Goal: Task Accomplishment & Management: Use online tool/utility

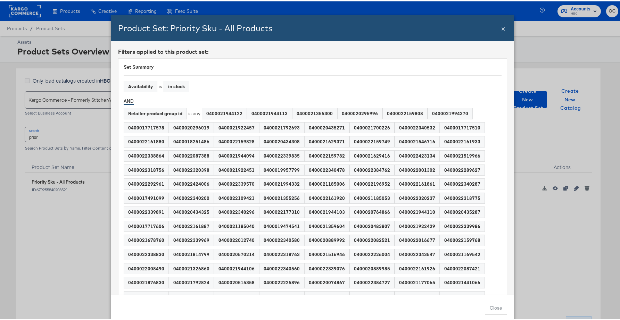
scroll to position [17333, 0]
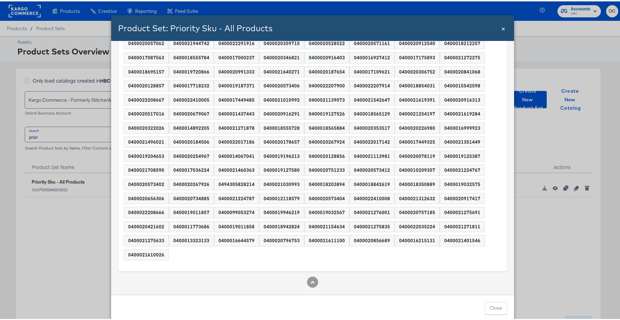
click at [501, 27] on span "×" at bounding box center [503, 26] width 4 height 9
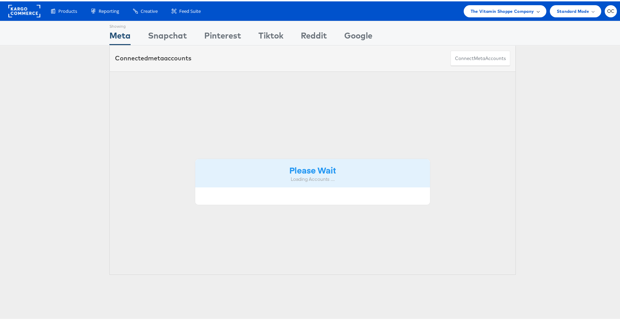
click at [511, 12] on span "The Vitamin Shoppe Company" at bounding box center [503, 9] width 64 height 7
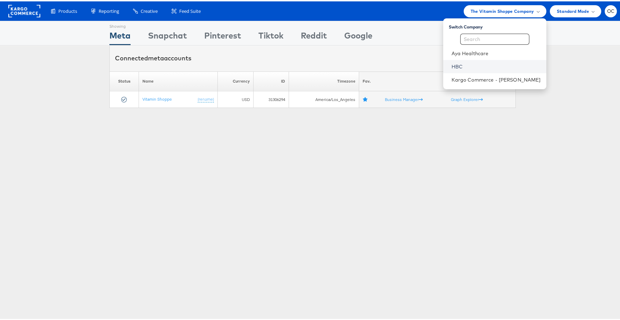
click at [466, 62] on link "HBC" at bounding box center [496, 65] width 89 height 7
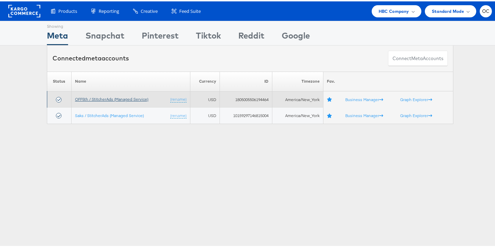
click at [81, 97] on link "OFF5th / StitcherAds (Managed Service)" at bounding box center [111, 97] width 73 height 5
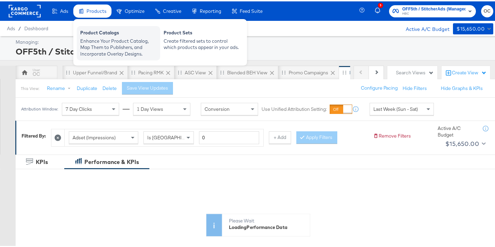
click at [104, 32] on div "Product Catalogs" at bounding box center [118, 32] width 76 height 8
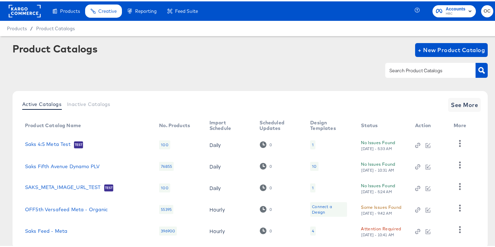
click at [394, 72] on input "text" at bounding box center [425, 69] width 74 height 8
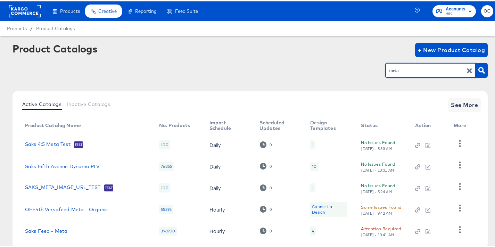
type input "meta"
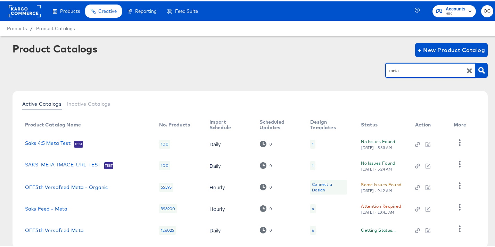
scroll to position [38, 0]
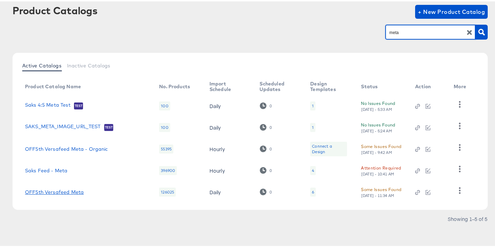
click at [67, 190] on link "OFF5th Versafeed Meta" at bounding box center [54, 191] width 59 height 6
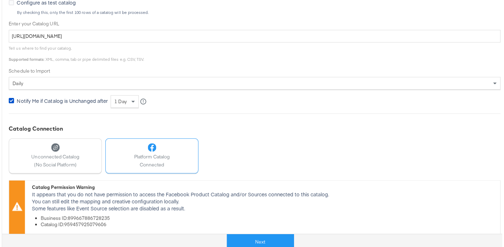
scroll to position [240, 0]
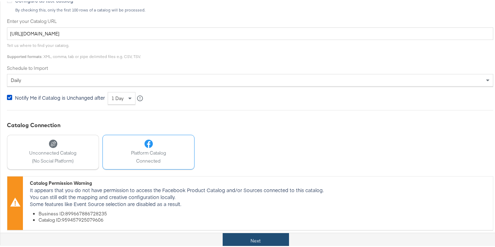
click at [254, 233] on button "Next" at bounding box center [256, 240] width 66 height 16
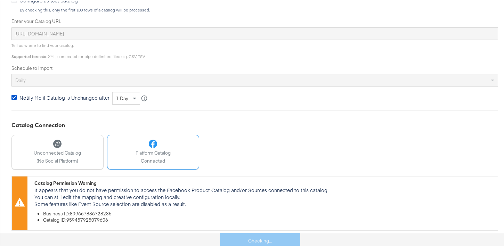
click at [255, 170] on div "Catalog Connection Unconnected Catalog (No Social Platform) Platform Catalog Co…" at bounding box center [254, 174] width 486 height 108
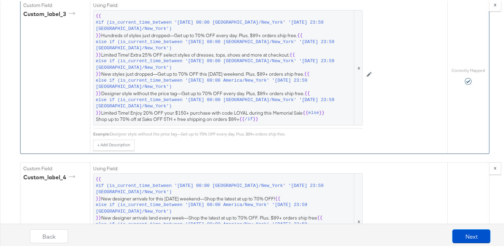
scroll to position [1097, 0]
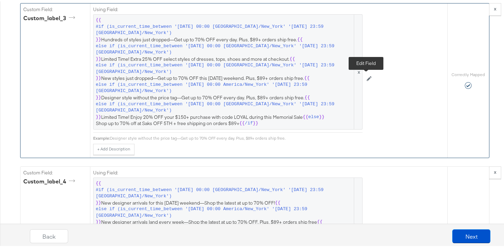
click at [369, 78] on button at bounding box center [368, 77] width 13 height 11
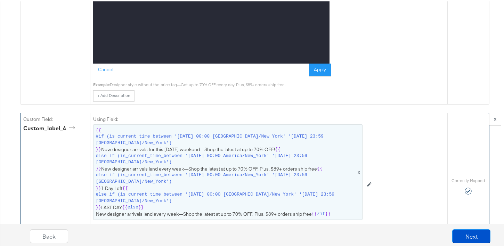
scroll to position [1266, 0]
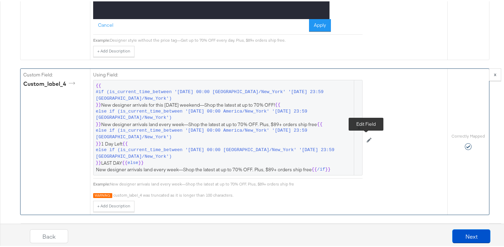
click at [365, 141] on button at bounding box center [368, 138] width 13 height 11
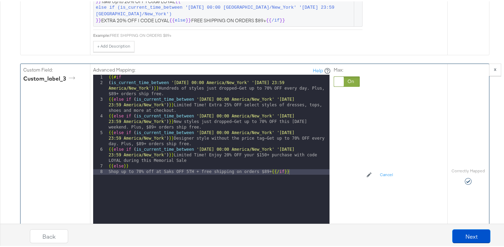
scroll to position [1048, 0]
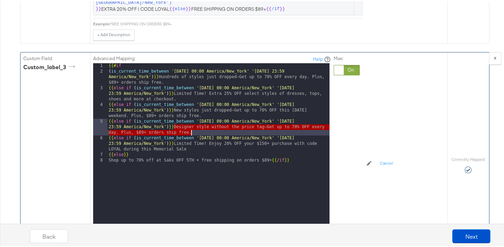
drag, startPoint x: 172, startPoint y: 126, endPoint x: 190, endPoint y: 130, distance: 18.8
click at [190, 130] on div "{{# if ( is_current_time_between '2025-08-01 00:00 America/New_York' '2025-08-2…" at bounding box center [218, 154] width 222 height 185
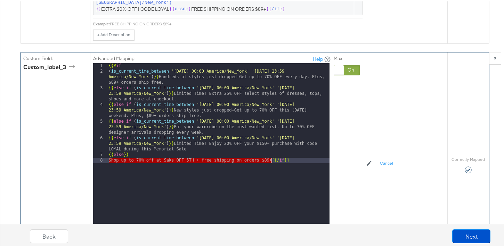
drag, startPoint x: 106, startPoint y: 160, endPoint x: 268, endPoint y: 161, distance: 161.2
click at [268, 161] on div "{{# if ( is_current_time_between '2025-08-01 00:00 America/New_York' '2025-08-2…" at bounding box center [218, 154] width 222 height 185
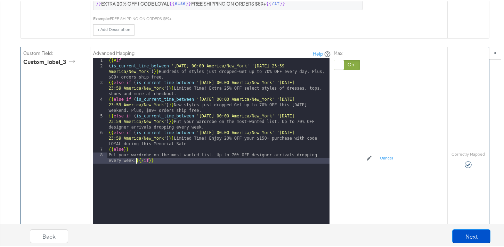
scroll to position [1085, 0]
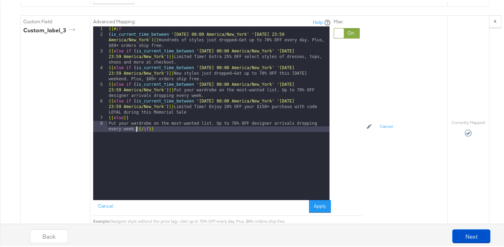
click at [318, 205] on button "Apply" at bounding box center [320, 205] width 22 height 13
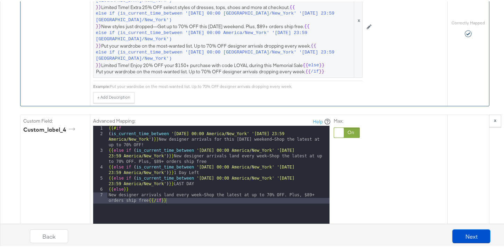
scroll to position [1243, 0]
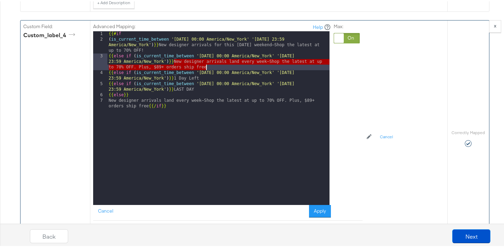
drag, startPoint x: 172, startPoint y: 60, endPoint x: 204, endPoint y: 66, distance: 32.7
click at [204, 66] on div "{{# if ( is_current_time_between '2025-08-28 00:00 America/New_York' '2025-09-0…" at bounding box center [218, 125] width 222 height 190
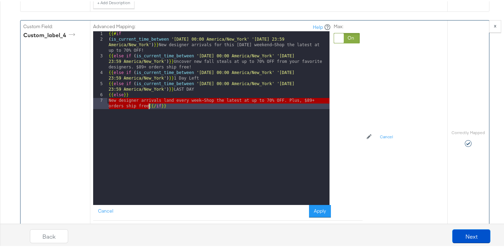
drag, startPoint x: 106, startPoint y: 100, endPoint x: 145, endPoint y: 104, distance: 39.1
click at [145, 104] on div "{{# if ( is_current_time_between '2025-08-28 00:00 America/New_York' '2025-09-0…" at bounding box center [218, 125] width 222 height 190
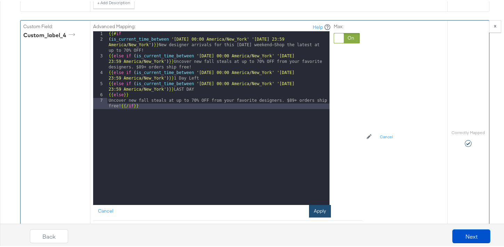
click at [319, 212] on button "Apply" at bounding box center [320, 210] width 22 height 13
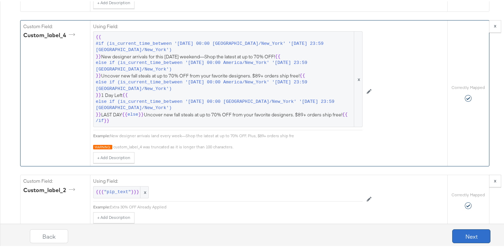
click at [464, 232] on button "Next" at bounding box center [471, 235] width 38 height 14
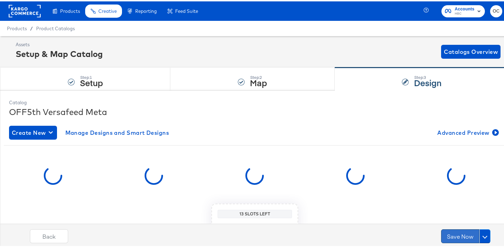
click at [455, 235] on button "Save Now" at bounding box center [460, 235] width 38 height 14
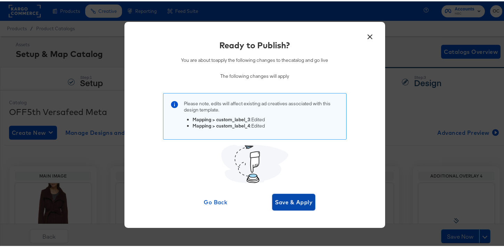
click at [297, 202] on span "Save & Apply" at bounding box center [294, 201] width 38 height 10
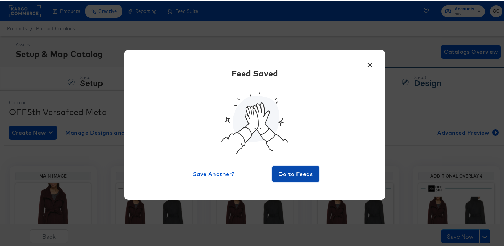
click at [290, 174] on span "Go to Feeds" at bounding box center [296, 173] width 42 height 10
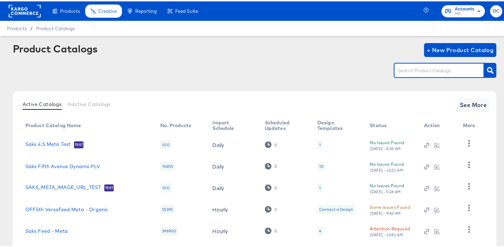
click at [447, 70] on input "text" at bounding box center [433, 69] width 74 height 8
type input "meta"
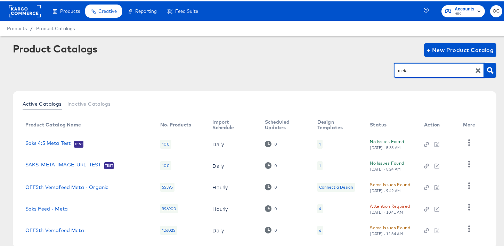
scroll to position [38, 0]
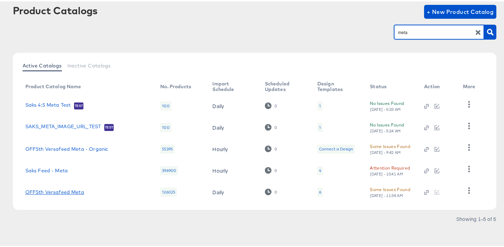
click at [51, 192] on link "OFF5th Versafeed Meta" at bounding box center [54, 191] width 59 height 6
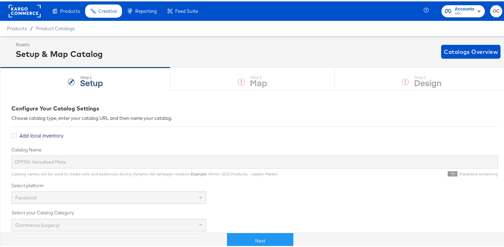
scroll to position [1, 0]
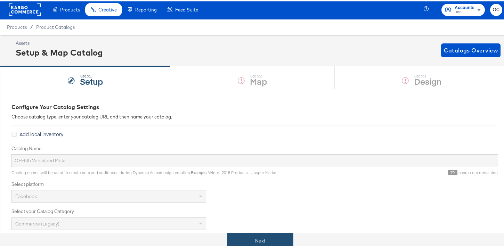
click at [263, 238] on button "Next" at bounding box center [260, 240] width 66 height 16
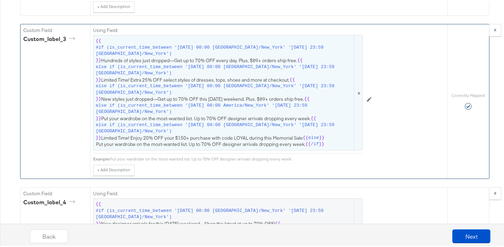
scroll to position [1077, 0]
click at [367, 99] on icon at bounding box center [369, 97] width 5 height 5
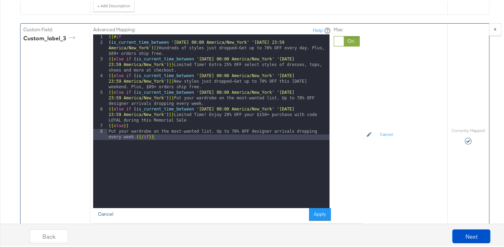
click at [98, 212] on button "Cancel" at bounding box center [105, 213] width 25 height 13
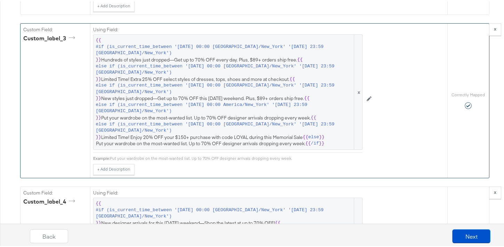
scroll to position [1233, 0]
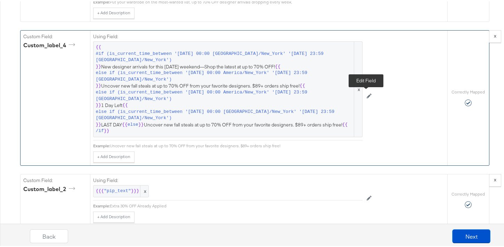
click at [367, 96] on icon at bounding box center [369, 94] width 5 height 5
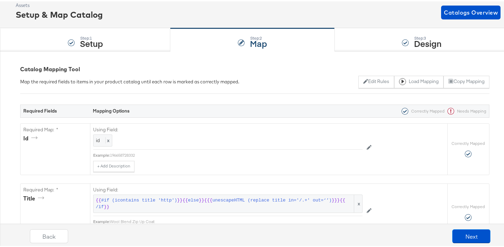
scroll to position [0, 0]
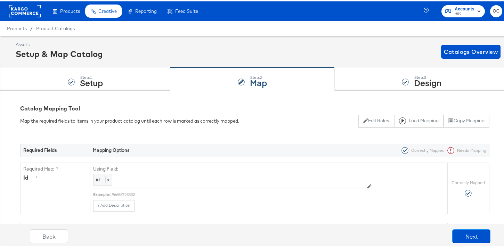
click at [31, 11] on rect at bounding box center [25, 9] width 32 height 13
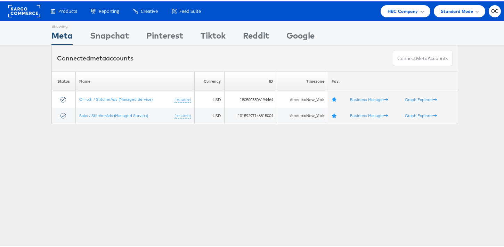
click at [396, 12] on span "HBC Company" at bounding box center [402, 9] width 31 height 7
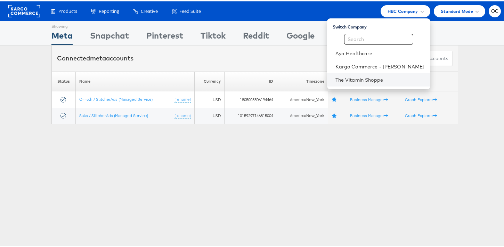
click at [355, 74] on li "The Vitamin Shoppe" at bounding box center [378, 78] width 103 height 13
click at [390, 81] on link "The Vitamin Shoppe" at bounding box center [379, 78] width 89 height 7
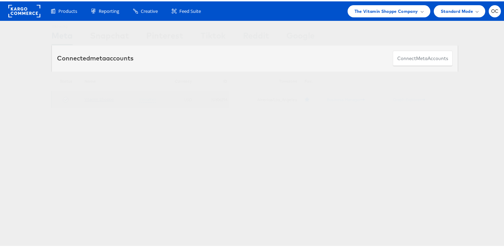
click at [98, 98] on link "Vitamin Shoppe" at bounding box center [99, 97] width 30 height 5
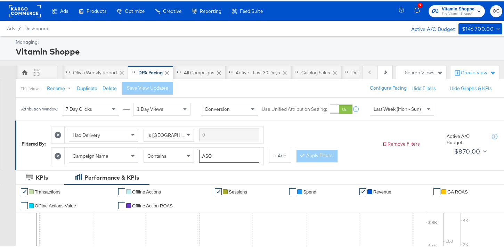
drag, startPoint x: 222, startPoint y: 156, endPoint x: 202, endPoint y: 156, distance: 19.8
click at [202, 156] on input "ASC" at bounding box center [229, 154] width 60 height 13
click at [310, 158] on button "Apply Filters" at bounding box center [316, 154] width 41 height 13
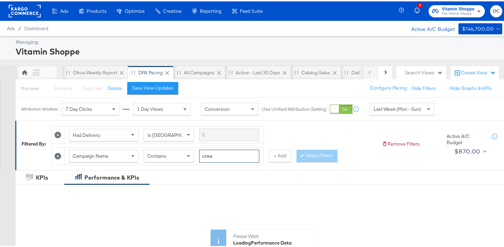
click at [237, 155] on input "crea" at bounding box center [229, 154] width 60 height 13
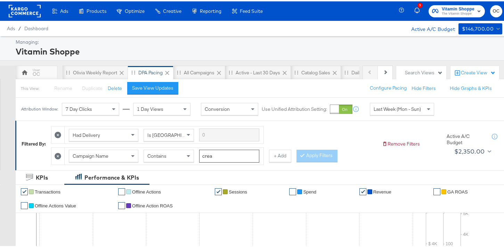
type input "creatine"
click at [310, 159] on button "Apply Filters" at bounding box center [316, 154] width 41 height 13
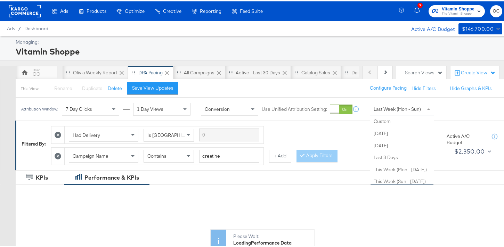
click at [389, 109] on span "Last Week (Mon - Sun)" at bounding box center [396, 108] width 47 height 6
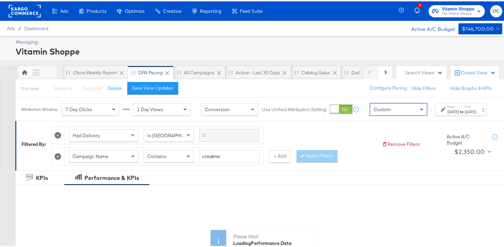
click at [447, 113] on div "[DATE]" at bounding box center [452, 111] width 11 height 6
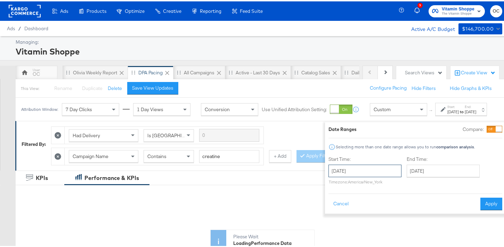
click at [365, 167] on input "[DATE]" at bounding box center [364, 169] width 73 height 13
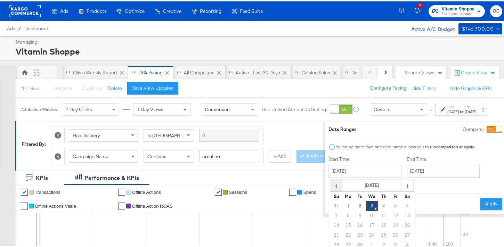
click at [331, 185] on span "‹" at bounding box center [336, 184] width 11 height 10
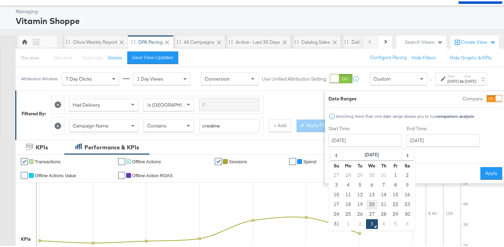
scroll to position [35, 0]
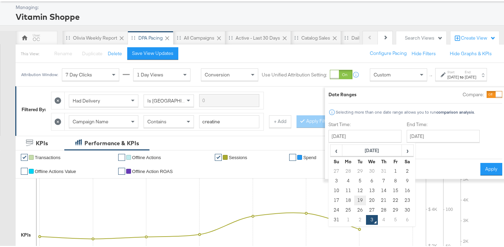
click at [354, 200] on td "19" at bounding box center [360, 199] width 12 height 10
type input "[DATE]"
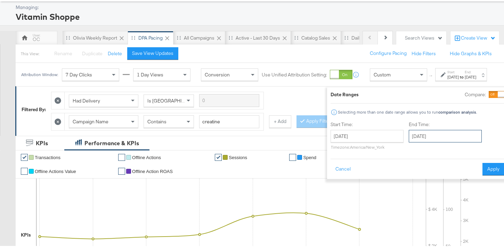
click at [436, 133] on input "[DATE]" at bounding box center [445, 135] width 73 height 13
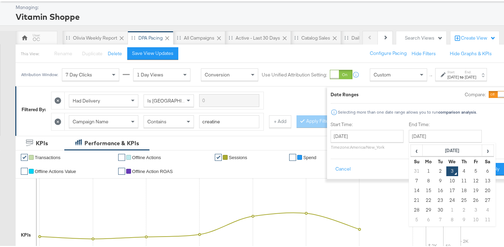
click at [434, 169] on td "2" at bounding box center [440, 170] width 12 height 10
type input "[DATE]"
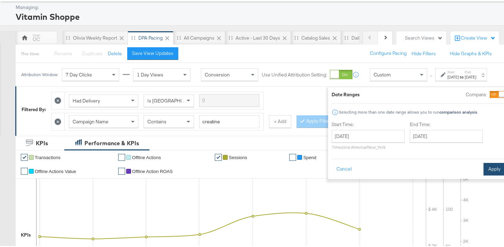
click at [483, 166] on button "Apply" at bounding box center [494, 168] width 22 height 13
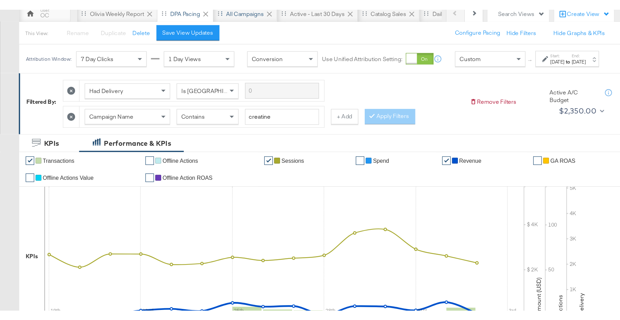
scroll to position [68, 0]
